Goal: Use online tool/utility: Utilize a website feature to perform a specific function

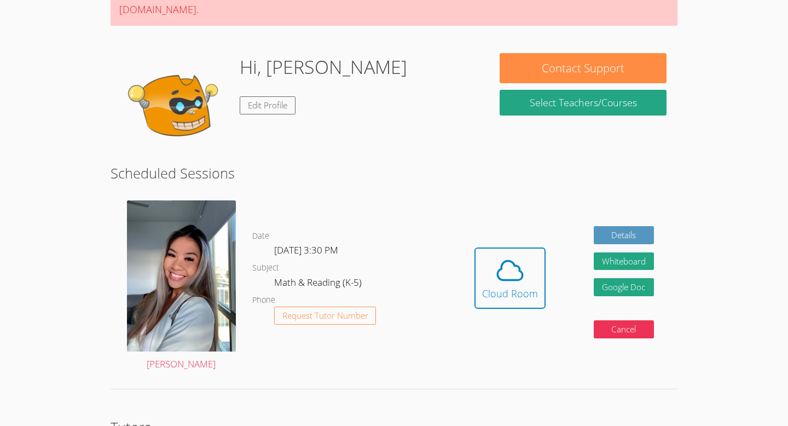
scroll to position [90, 0]
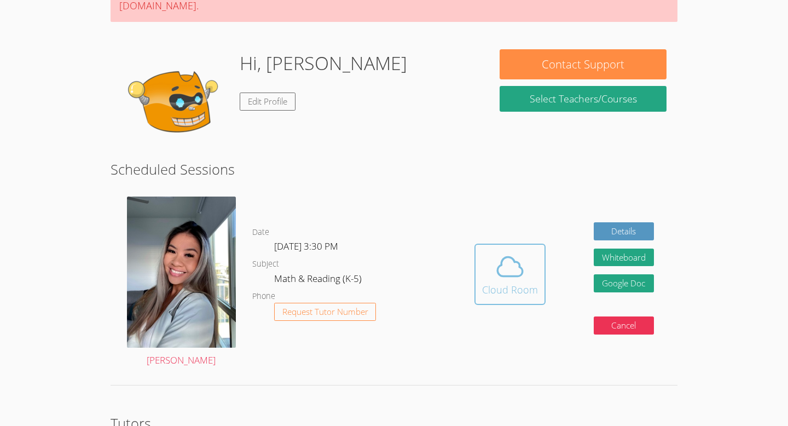
click at [507, 275] on icon at bounding box center [510, 266] width 31 height 31
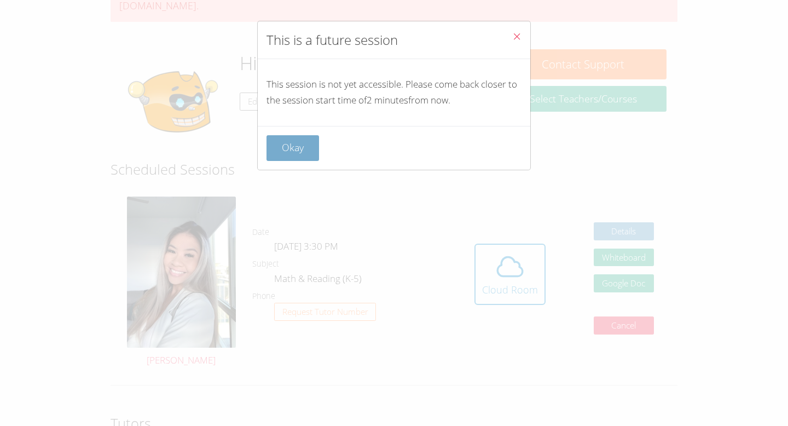
click at [292, 150] on button "Okay" at bounding box center [292, 148] width 53 height 26
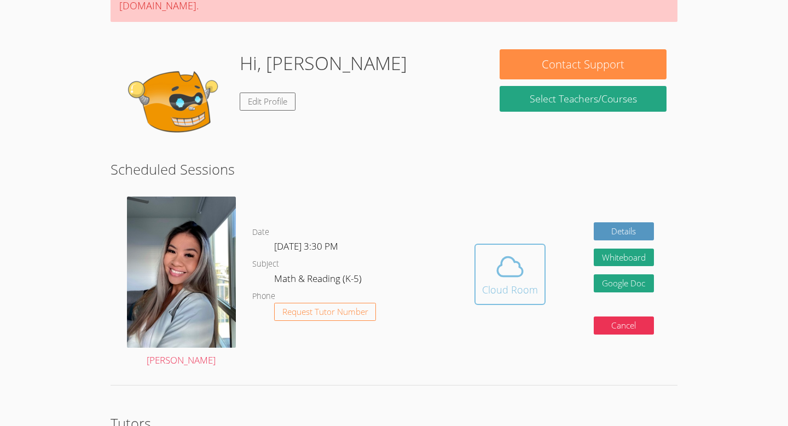
click at [489, 256] on span at bounding box center [510, 266] width 56 height 31
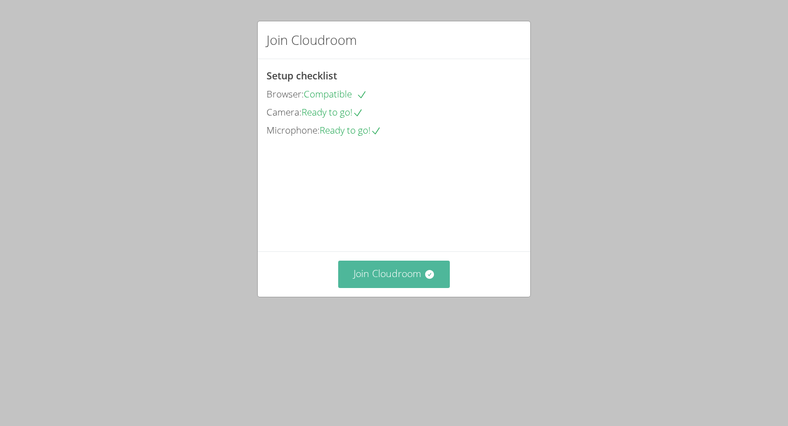
click at [424, 280] on icon at bounding box center [429, 274] width 11 height 11
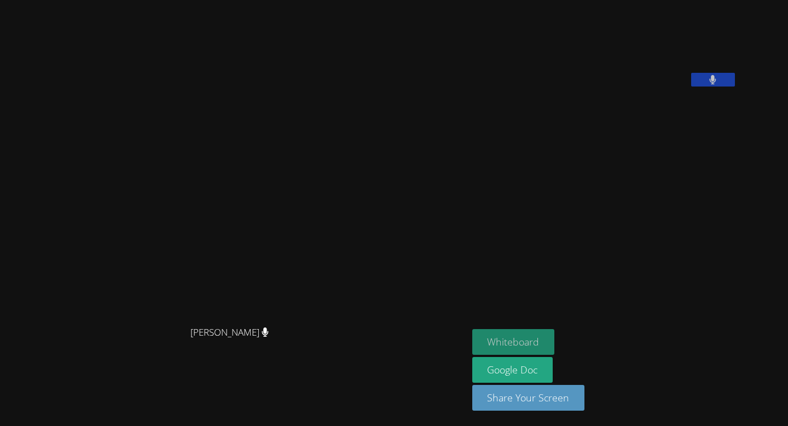
click at [547, 335] on button "Whiteboard" at bounding box center [513, 342] width 83 height 26
